Goal: Information Seeking & Learning: Learn about a topic

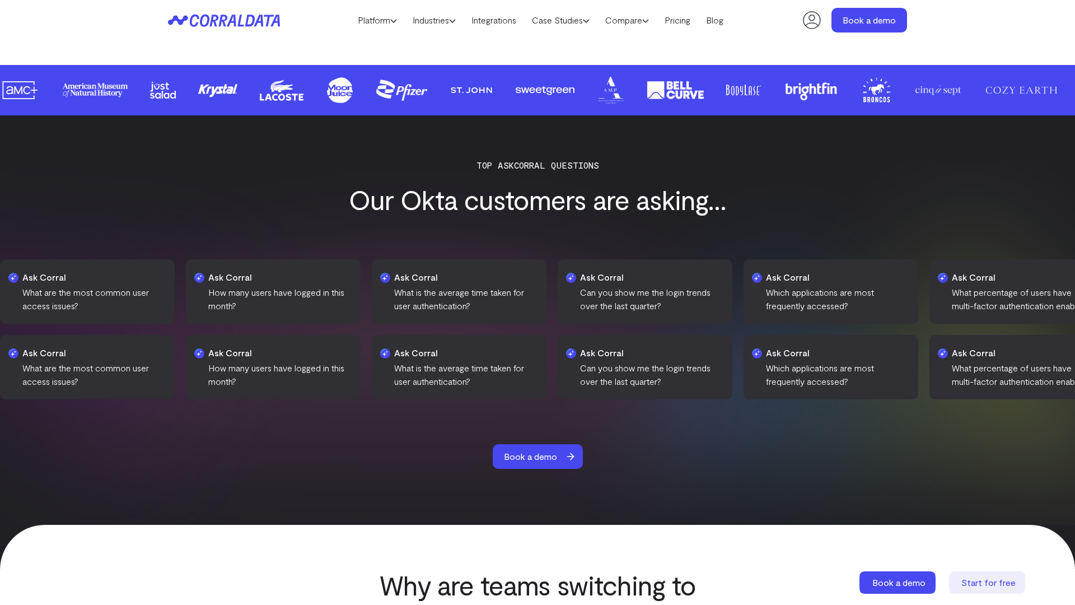
scroll to position [1640, 0]
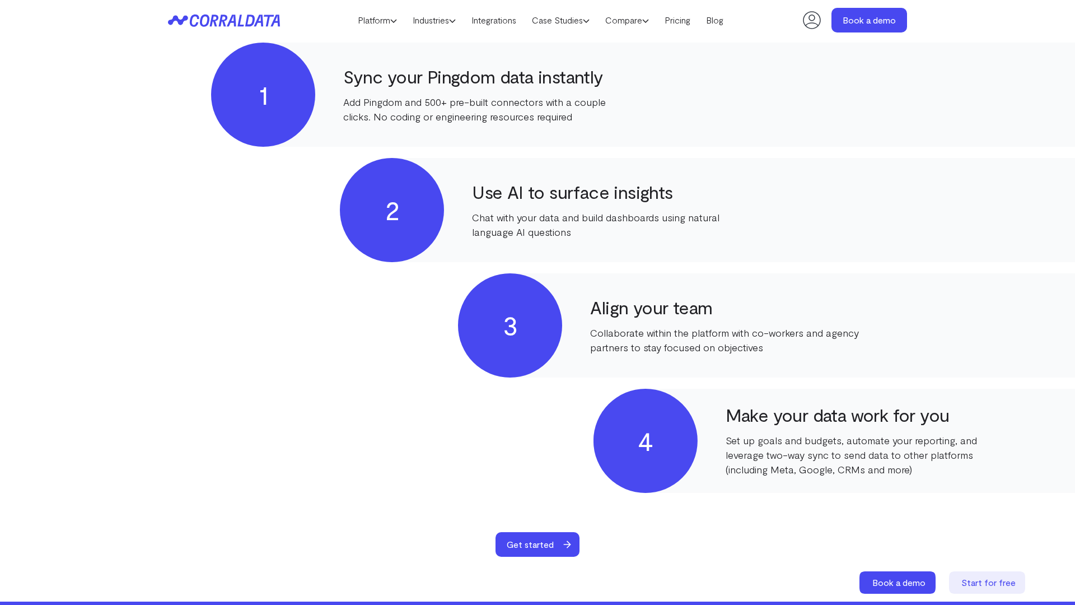
scroll to position [558, 0]
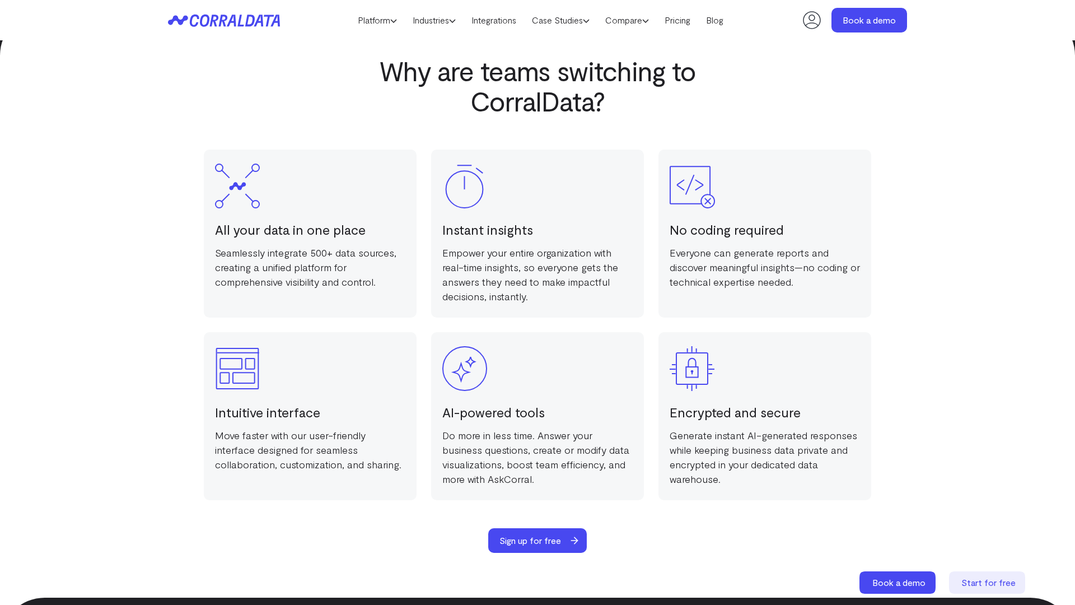
scroll to position [2180, 0]
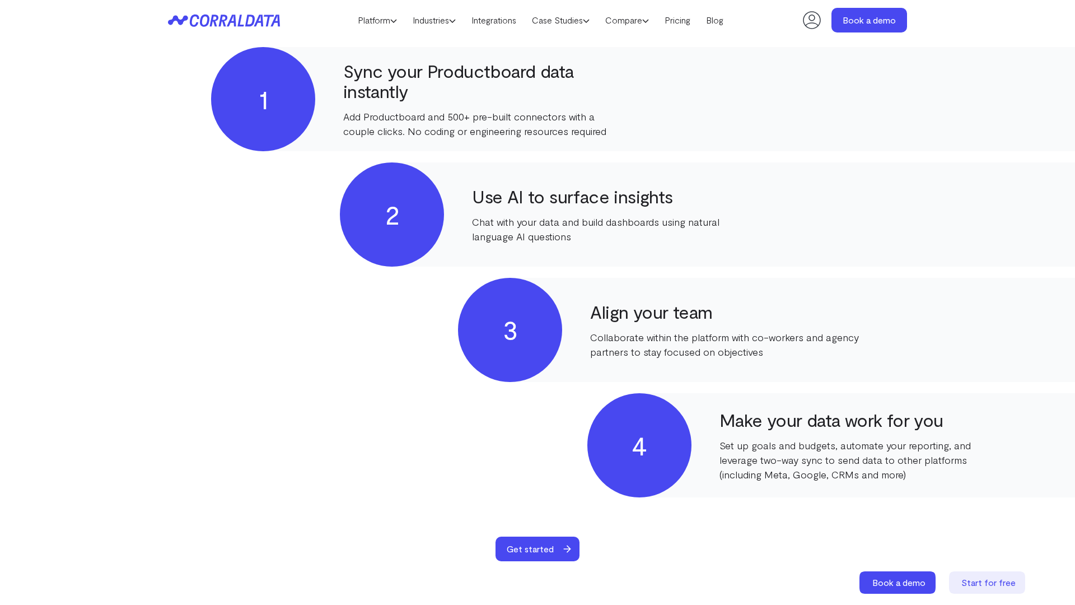
scroll to position [1099, 0]
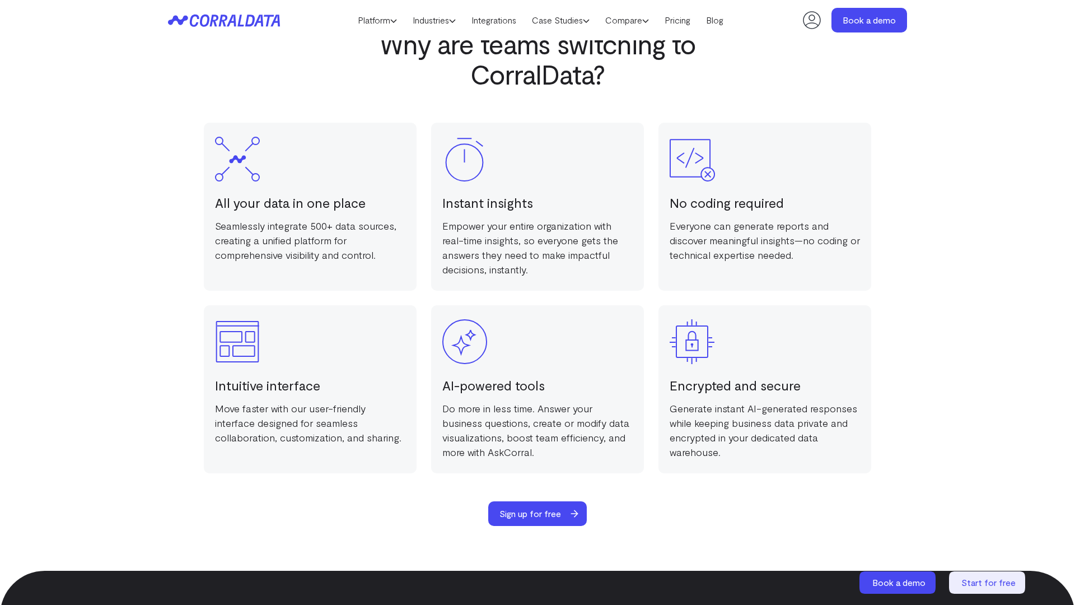
scroll to position [2180, 0]
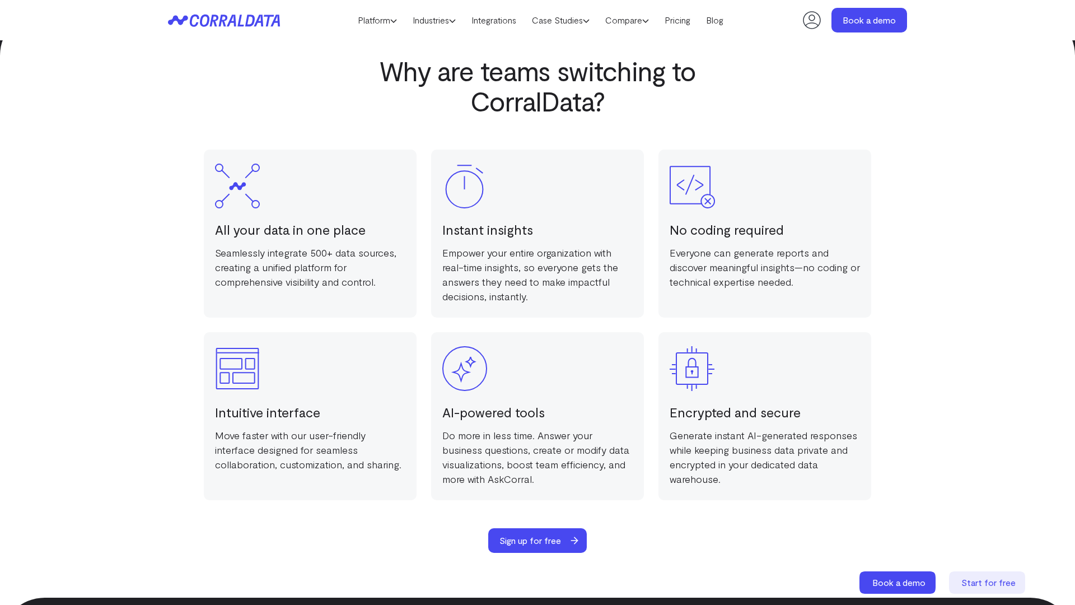
scroll to position [2180, 0]
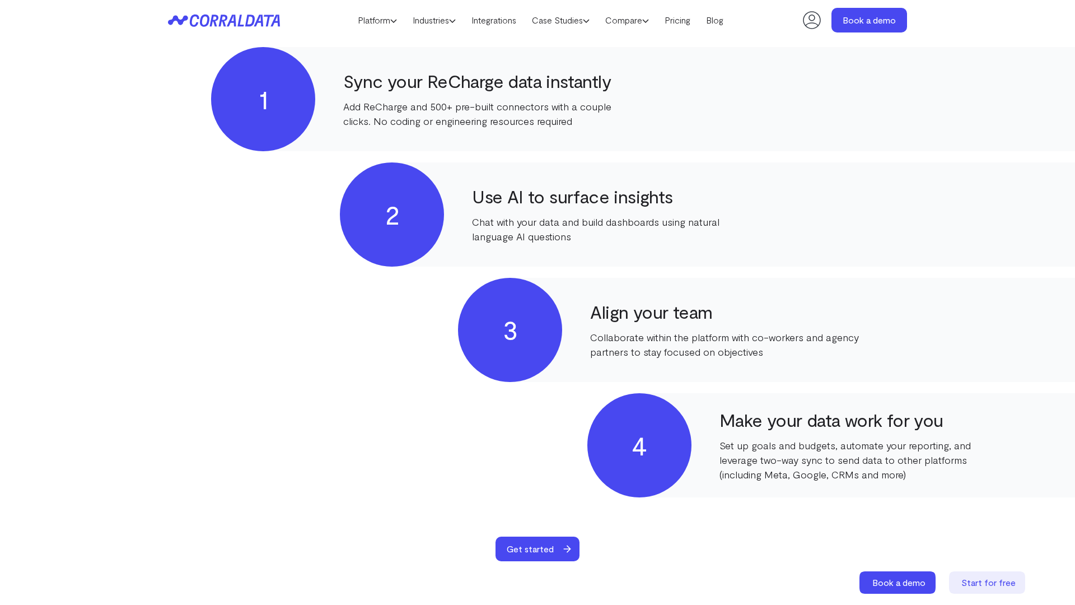
scroll to position [1099, 0]
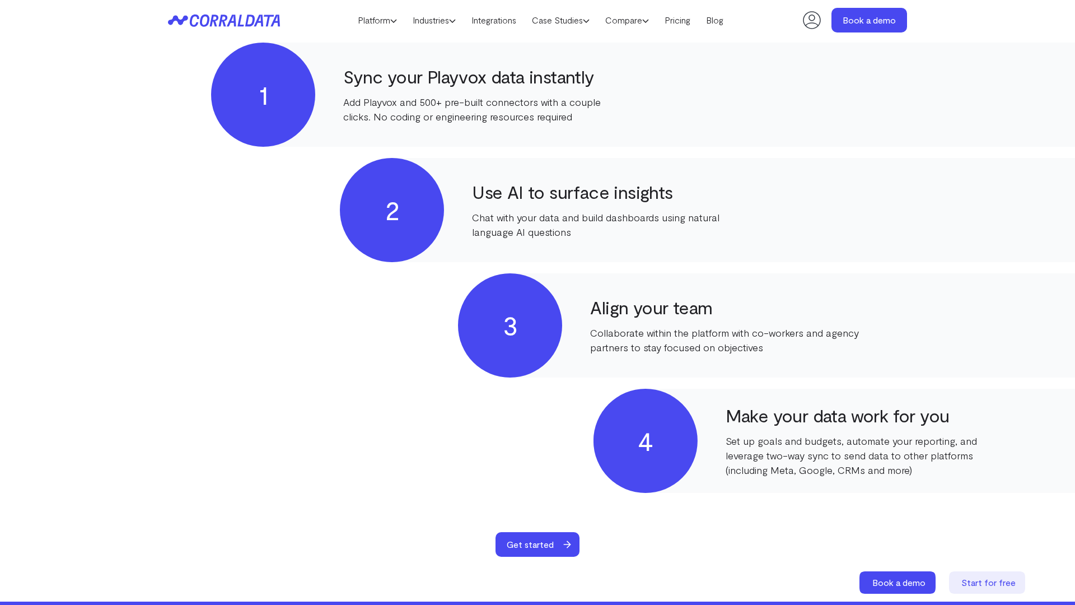
scroll to position [558, 0]
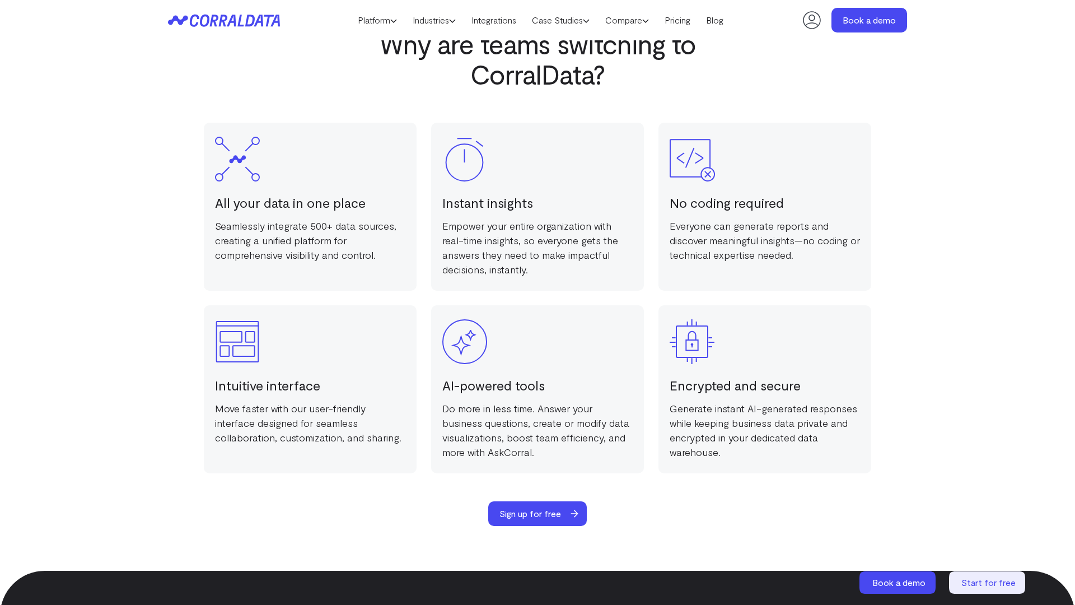
scroll to position [2180, 0]
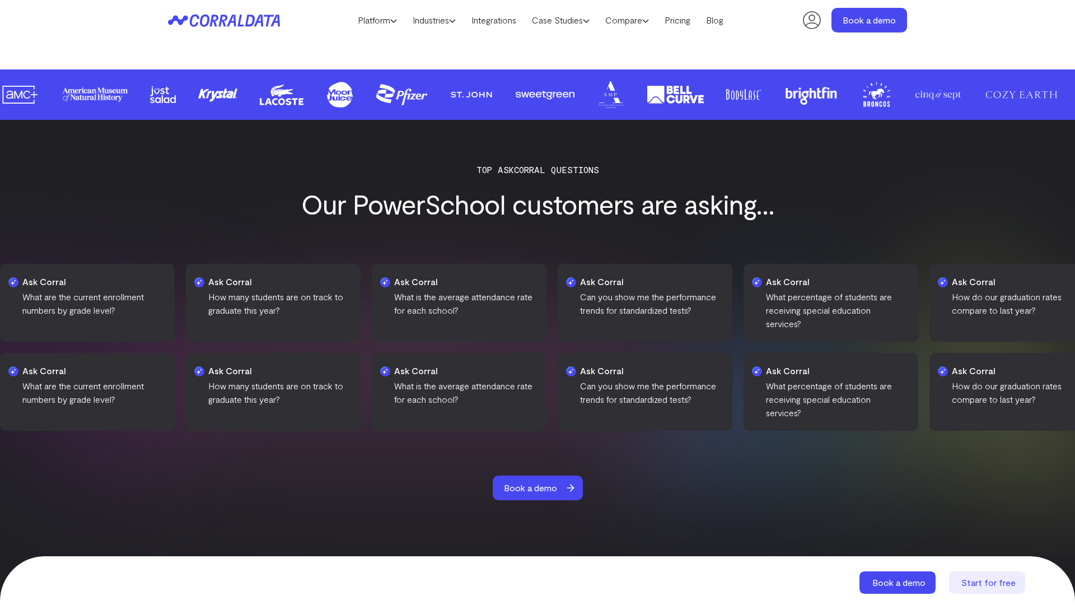
scroll to position [1635, 0]
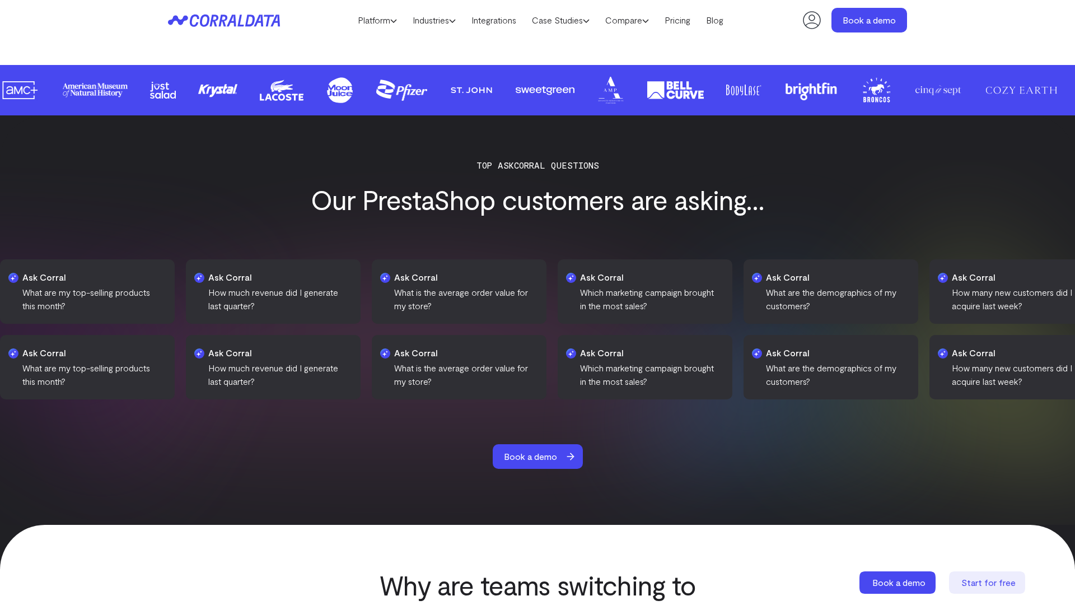
scroll to position [1640, 0]
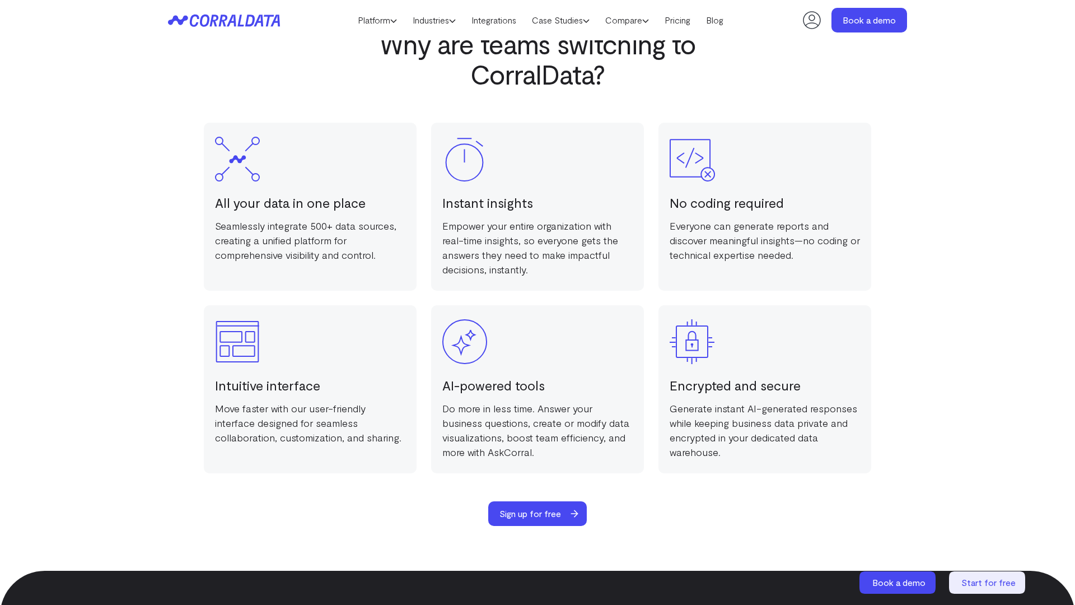
scroll to position [2180, 0]
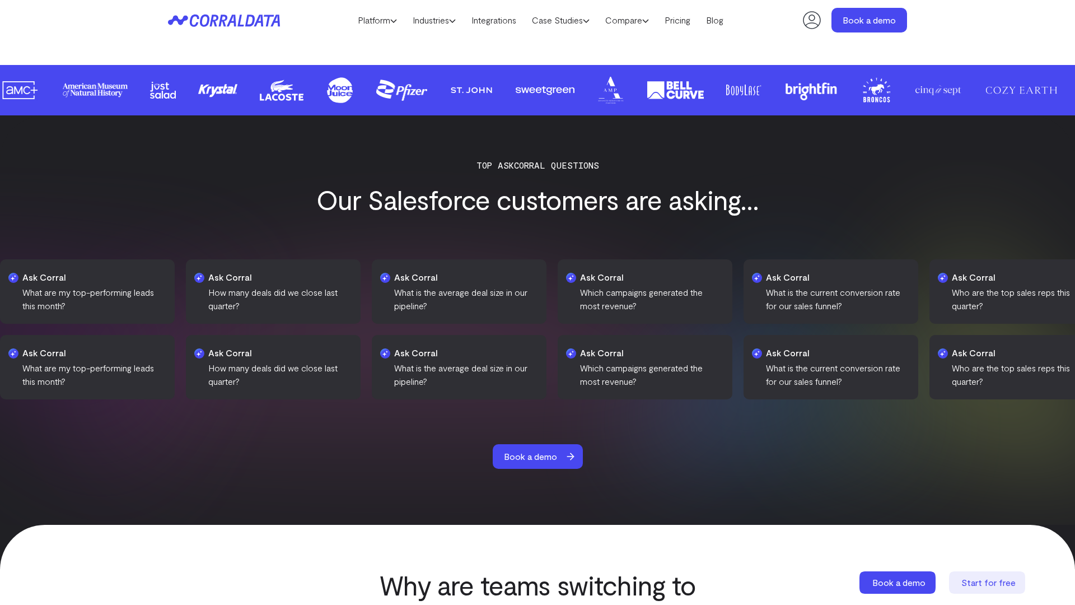
scroll to position [2180, 0]
